Goal: Task Accomplishment & Management: Manage account settings

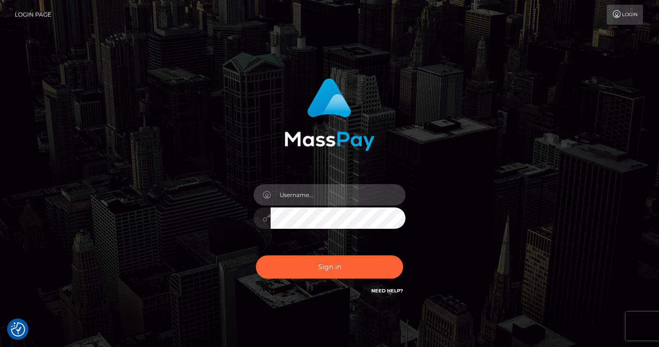
click at [340, 197] on input "text" at bounding box center [338, 194] width 135 height 21
type input "goddesslunaluck@hotmail.com"
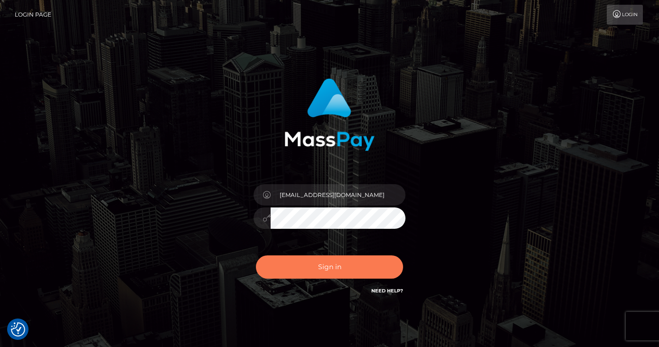
click at [351, 262] on button "Sign in" at bounding box center [329, 267] width 147 height 23
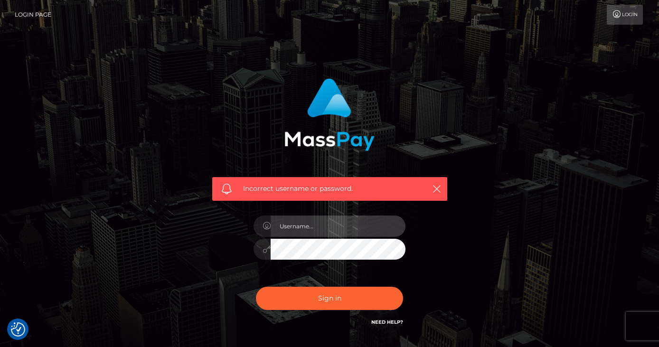
click at [338, 228] on input "text" at bounding box center [338, 226] width 135 height 21
type input "[EMAIL_ADDRESS][DOMAIN_NAME]"
click at [438, 191] on icon "button" at bounding box center [437, 189] width 10 height 10
click at [438, 187] on icon "button" at bounding box center [437, 189] width 10 height 10
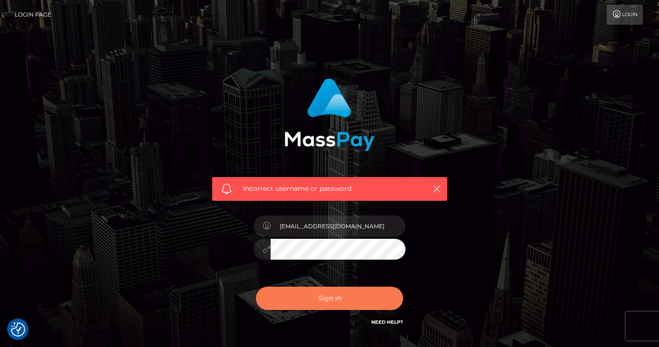
click at [340, 296] on button "Sign in" at bounding box center [329, 298] width 147 height 23
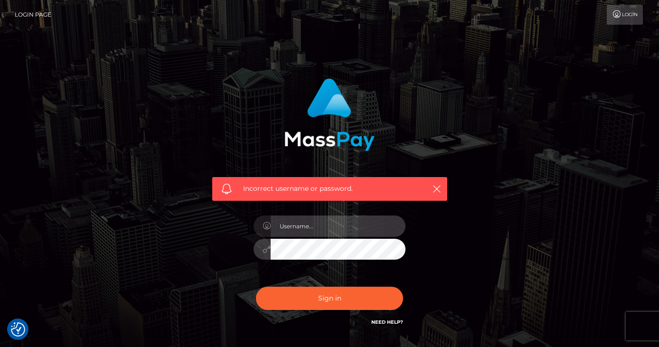
type input "[EMAIL_ADDRESS][DOMAIN_NAME]"
click at [267, 249] on icon at bounding box center [267, 250] width 8 height 8
click at [267, 250] on icon at bounding box center [267, 250] width 8 height 8
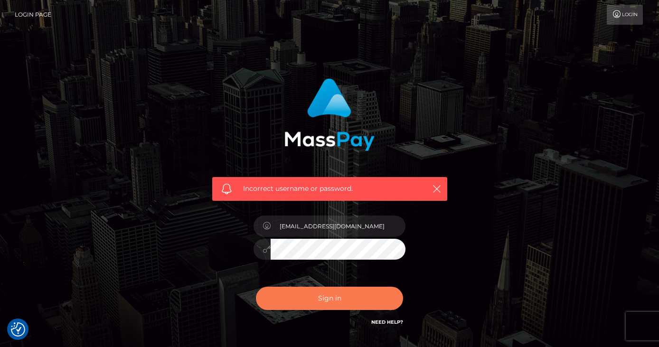
click at [292, 302] on button "Sign in" at bounding box center [329, 298] width 147 height 23
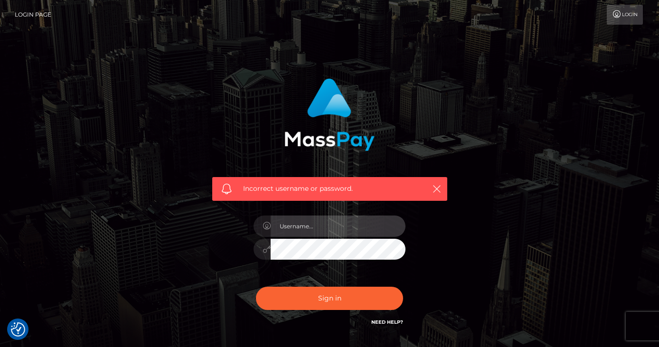
click at [353, 226] on input "text" at bounding box center [338, 226] width 135 height 21
click at [525, 227] on div "Incorrect username or password." at bounding box center [330, 207] width 542 height 273
click at [388, 321] on link "Need Help?" at bounding box center [388, 322] width 32 height 6
click at [552, 87] on div "Incorrect username or password." at bounding box center [330, 207] width 542 height 273
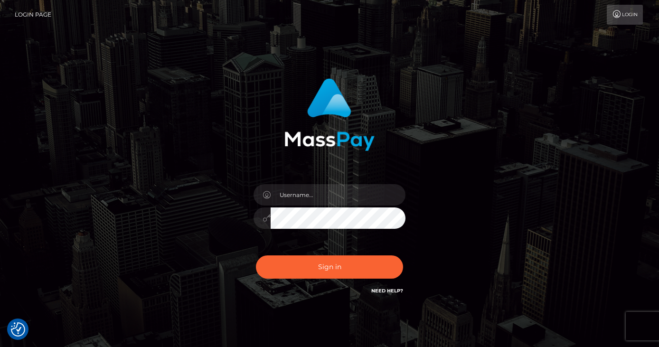
click at [624, 19] on link "Login" at bounding box center [625, 15] width 36 height 20
click at [384, 191] on input "text" at bounding box center [338, 194] width 135 height 21
type input "[EMAIL_ADDRESS][DOMAIN_NAME]"
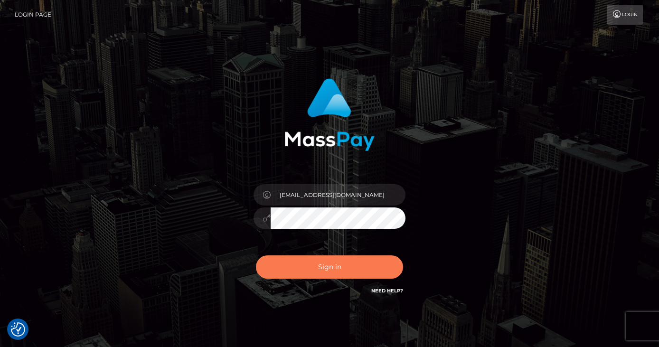
click at [329, 263] on button "Sign in" at bounding box center [329, 267] width 147 height 23
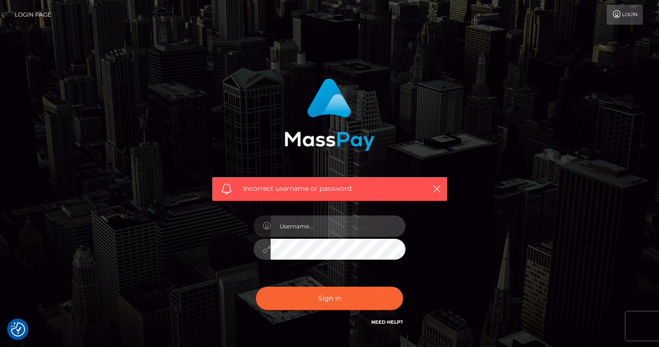
type input "[EMAIL_ADDRESS][DOMAIN_NAME]"
click at [256, 287] on button "Sign in" at bounding box center [329, 298] width 147 height 23
click at [394, 327] on div "Need Help?" at bounding box center [388, 324] width 32 height 12
click at [393, 325] on h6 "Need Help?" at bounding box center [388, 322] width 32 height 8
click at [388, 320] on link "Need Help?" at bounding box center [388, 322] width 32 height 6
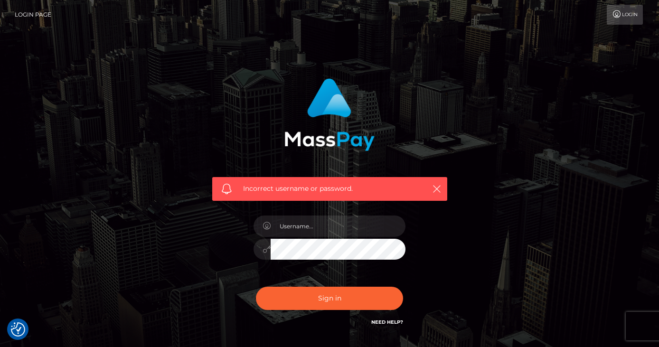
scroll to position [68, 0]
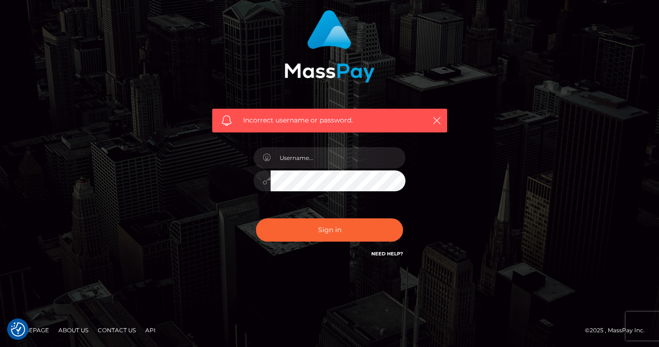
click at [388, 254] on link "Need Help?" at bounding box center [388, 254] width 32 height 6
click at [429, 118] on div "Incorrect username or password." at bounding box center [329, 121] width 235 height 24
click at [436, 120] on icon "button" at bounding box center [437, 121] width 10 height 10
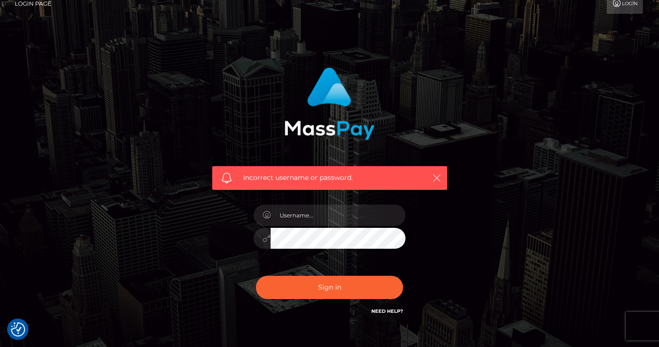
scroll to position [0, 0]
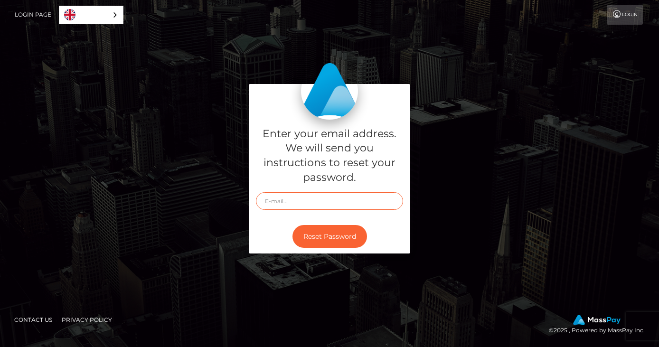
click at [353, 196] on input "text" at bounding box center [329, 201] width 147 height 18
type input "[EMAIL_ADDRESS][DOMAIN_NAME]"
click at [334, 233] on button "Reset Password" at bounding box center [330, 236] width 75 height 23
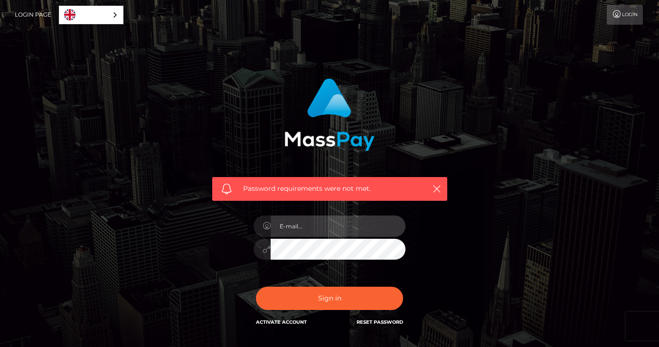
type input "goddesslunaluck@hotmail.com"
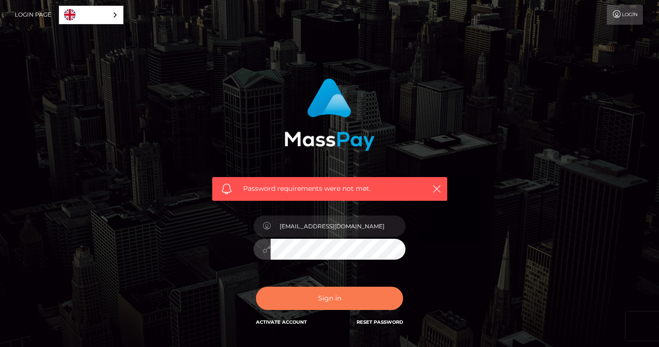
click at [292, 307] on button "Sign in" at bounding box center [329, 298] width 147 height 23
